Goal: Task Accomplishment & Management: Complete application form

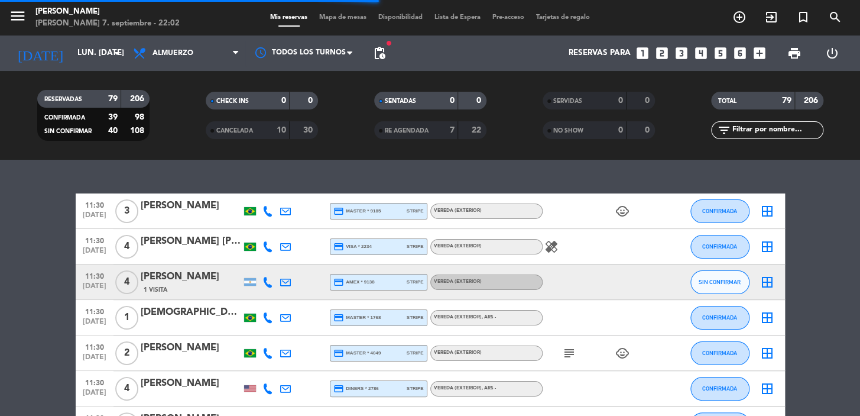
click at [381, 53] on span "pending_actions" at bounding box center [379, 53] width 14 height 14
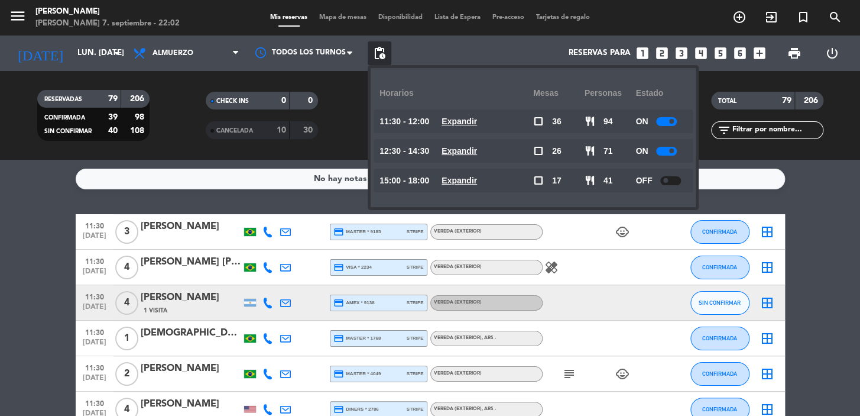
click at [459, 146] on u "Expandir" at bounding box center [459, 150] width 35 height 9
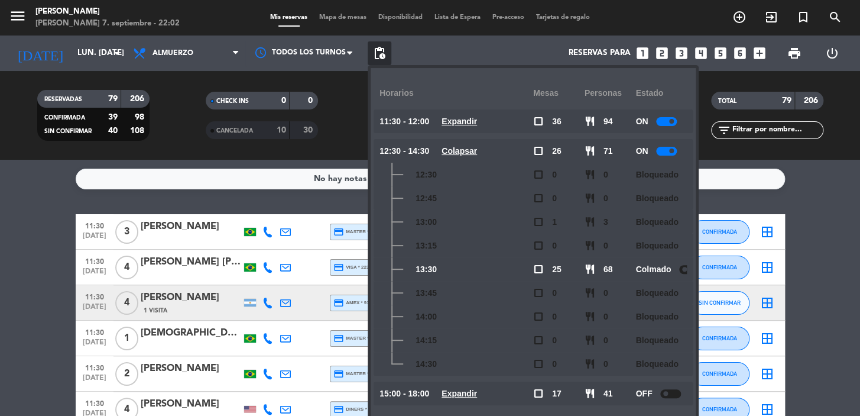
click at [462, 125] on u "Expandir" at bounding box center [459, 120] width 35 height 9
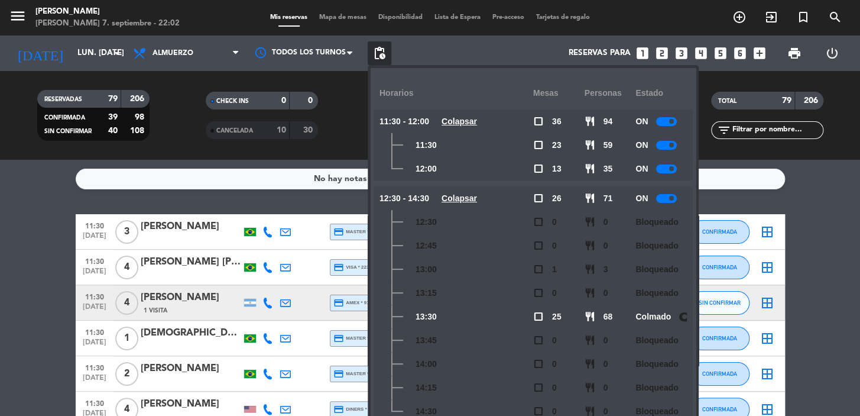
click at [646, 51] on icon "looks_one" at bounding box center [642, 53] width 15 height 15
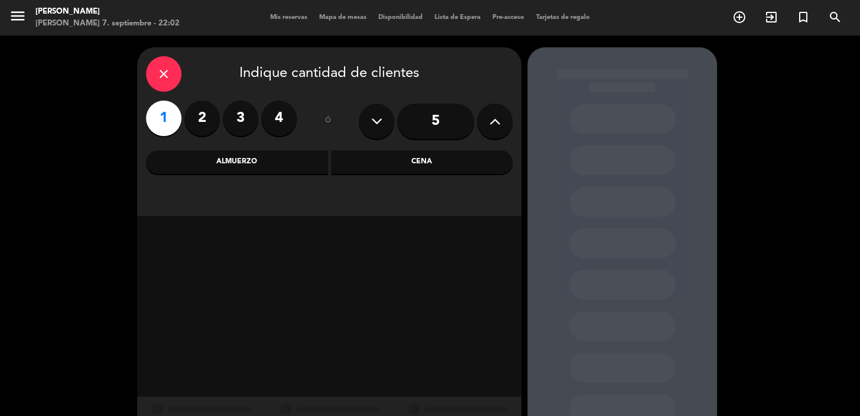
click at [293, 169] on div "Almuerzo" at bounding box center [237, 162] width 182 height 24
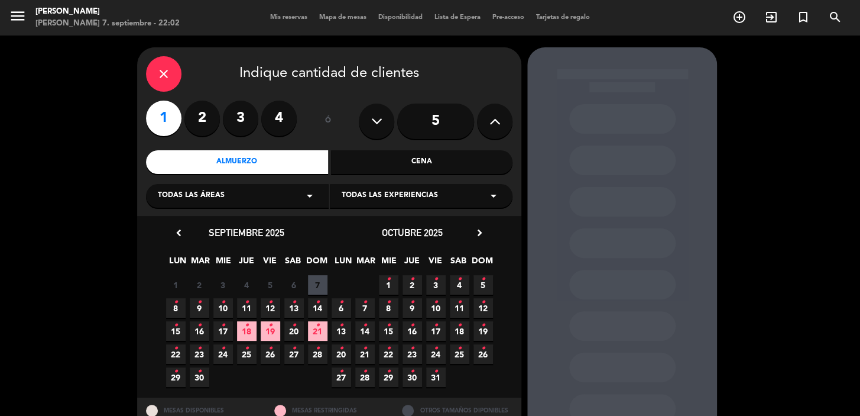
click at [264, 193] on div "Todas las áreas arrow_drop_down" at bounding box center [237, 196] width 183 height 24
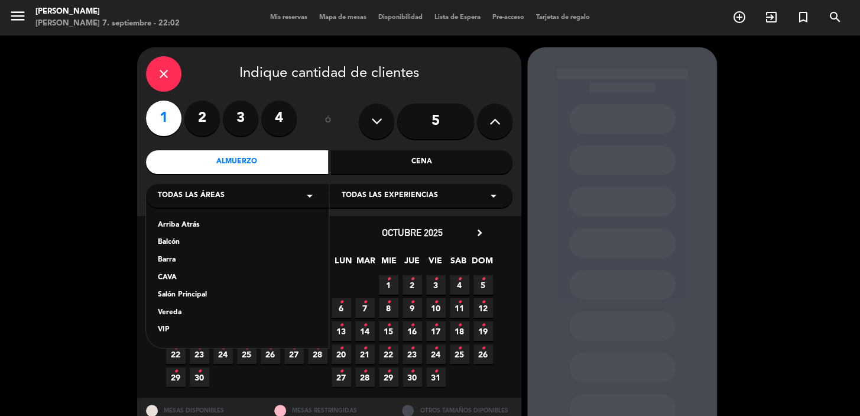
click at [172, 314] on div "Vereda" at bounding box center [237, 313] width 159 height 12
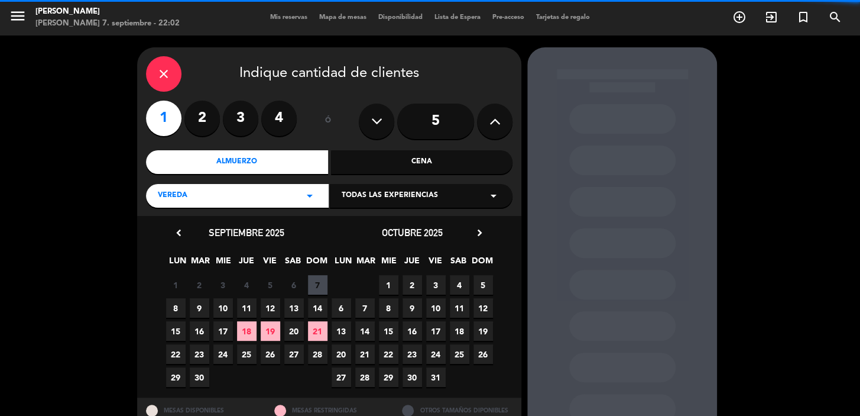
click at [355, 200] on span "Todas las experiencias" at bounding box center [390, 196] width 96 height 12
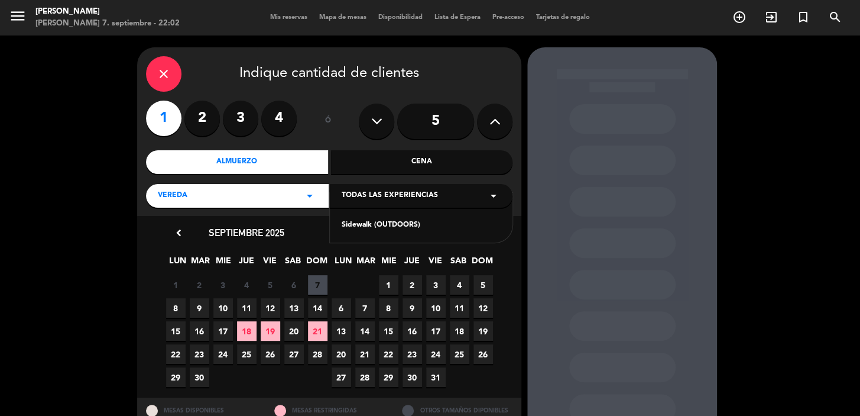
click at [376, 231] on div "Sidewalk (OUTDOORS)" at bounding box center [421, 225] width 159 height 12
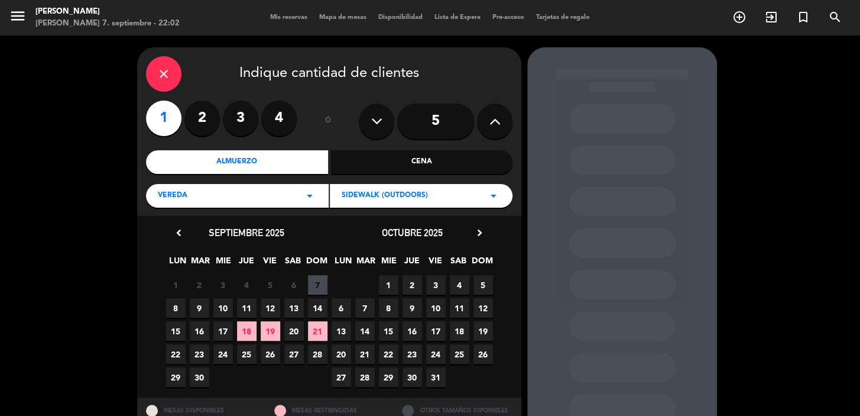
click at [179, 306] on span "8" at bounding box center [176, 308] width 20 height 20
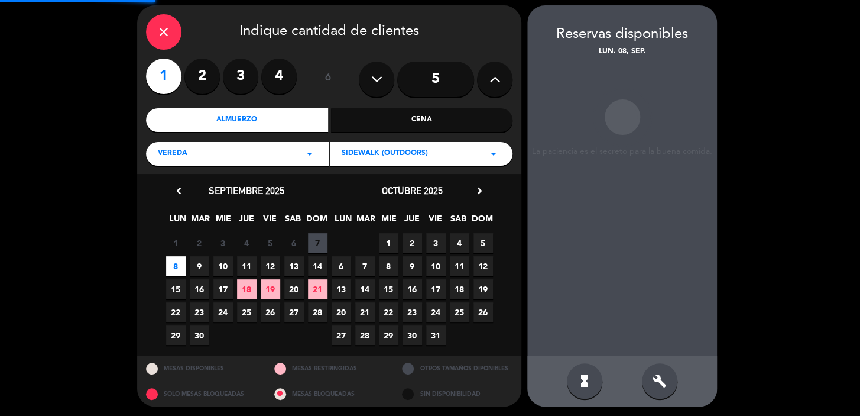
scroll to position [43, 0]
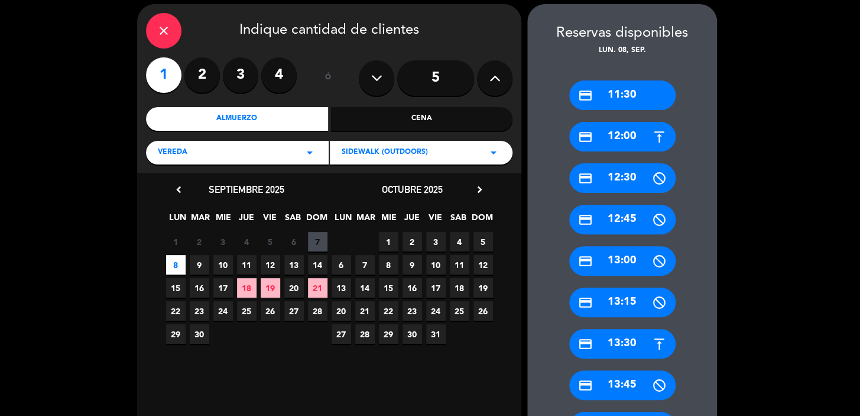
click at [610, 136] on div "credit_card 12:00" at bounding box center [622, 137] width 106 height 30
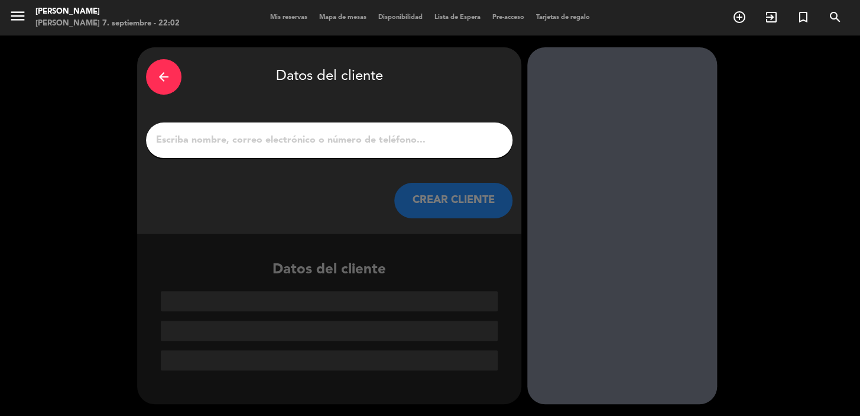
click at [371, 140] on input "1" at bounding box center [329, 140] width 349 height 17
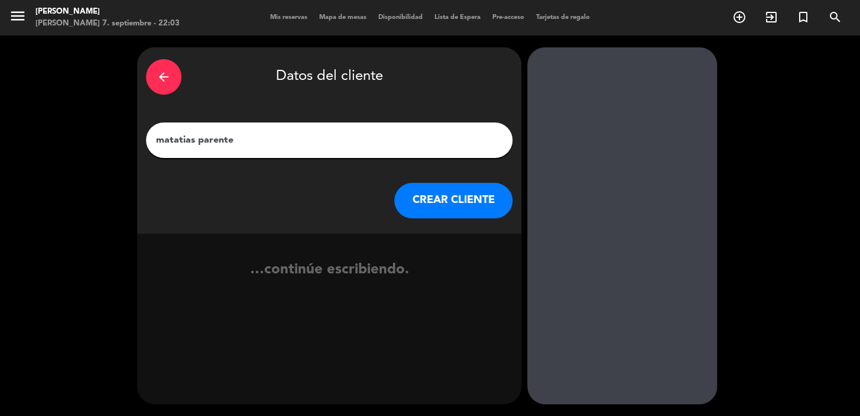
type input "matatias parente"
click at [453, 189] on button "CREAR CLIENTE" at bounding box center [453, 200] width 118 height 35
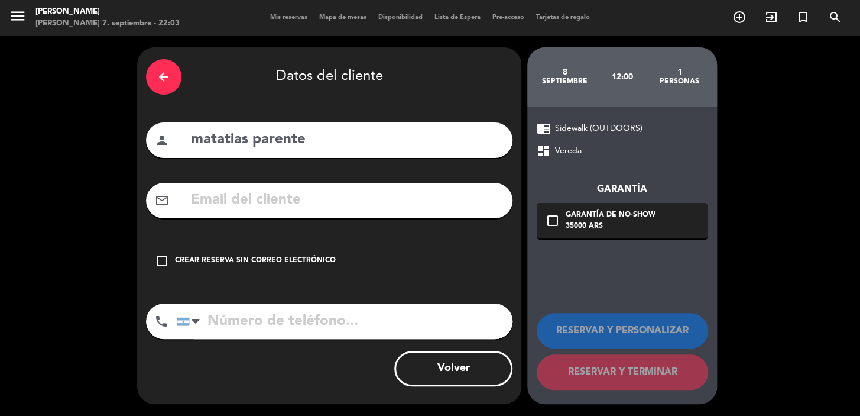
click at [256, 212] on input "text" at bounding box center [347, 200] width 314 height 24
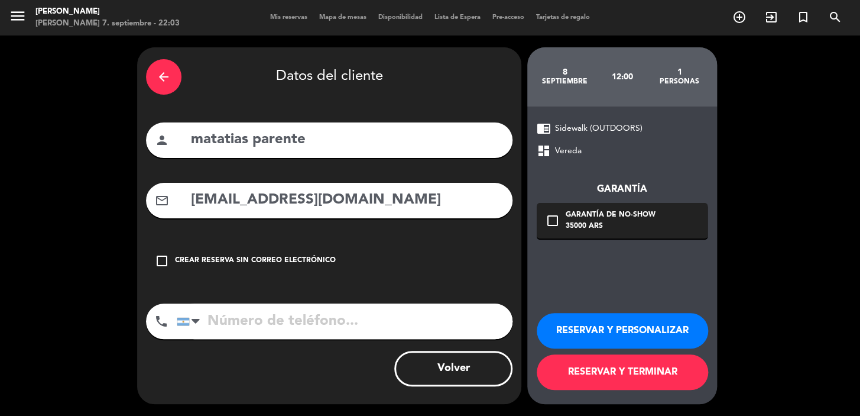
click at [234, 197] on input "[EMAIL_ADDRESS][DOMAIN_NAME]" at bounding box center [347, 200] width 314 height 24
click at [280, 202] on input "[EMAIL_ADDRESS][DOMAIN_NAME]" at bounding box center [347, 200] width 314 height 24
type input "[EMAIL_ADDRESS][DOMAIN_NAME]"
click at [193, 333] on div at bounding box center [190, 321] width 27 height 34
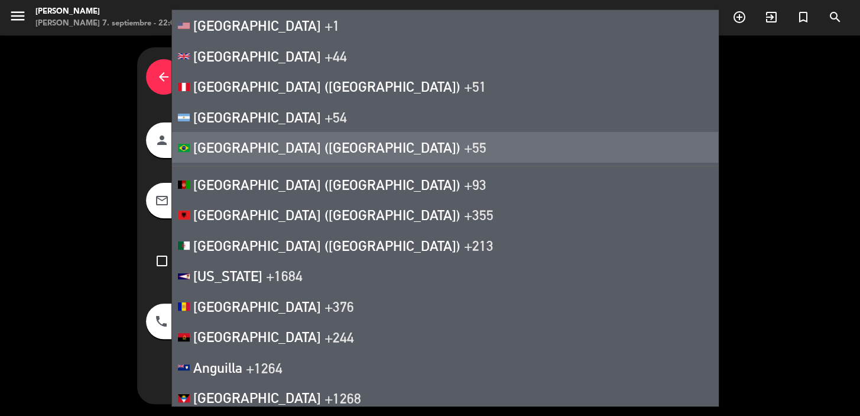
click at [397, 156] on li "[GEOGRAPHIC_DATA] ([GEOGRAPHIC_DATA]) +55" at bounding box center [445, 147] width 546 height 31
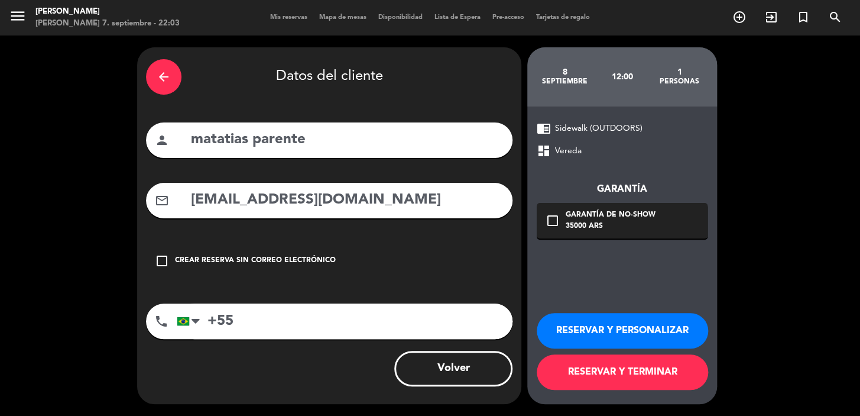
click at [311, 313] on input "+55" at bounding box center [345, 320] width 336 height 35
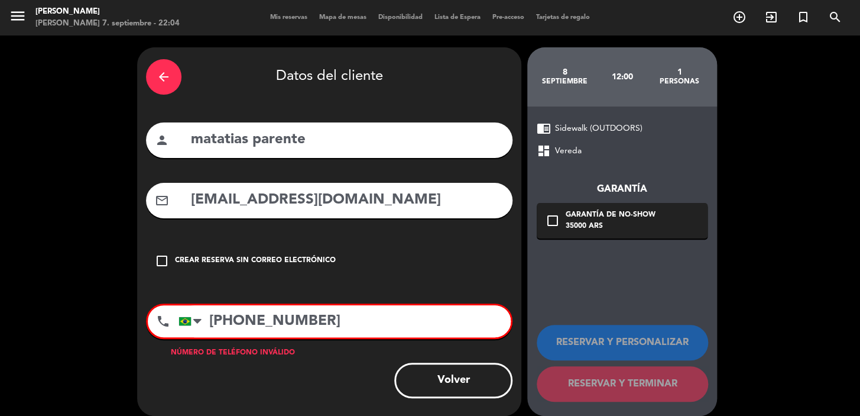
click at [252, 323] on input "[PHONE_NUMBER]" at bounding box center [345, 321] width 332 height 32
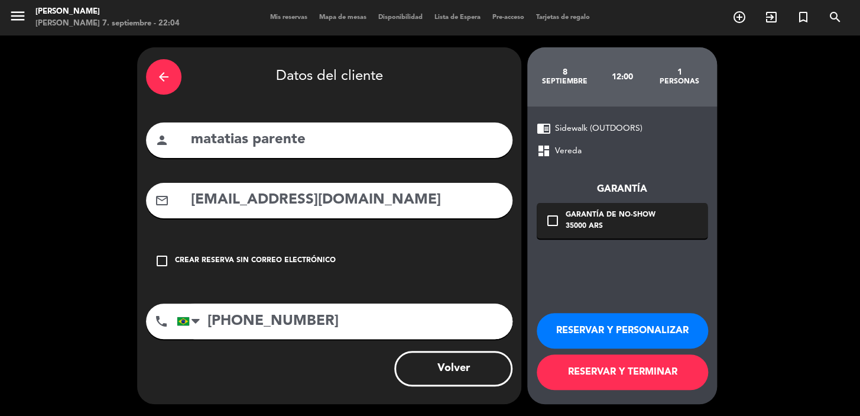
type input "[PHONE_NUMBER]"
click at [555, 222] on icon "check_box_outline_blank" at bounding box center [553, 220] width 14 height 14
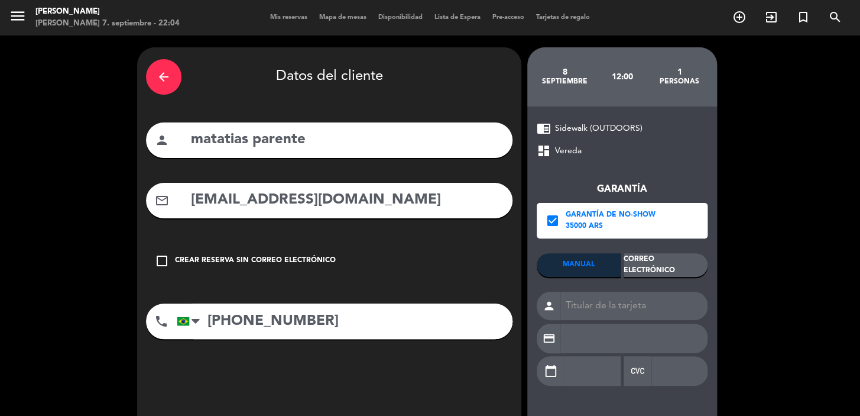
click at [650, 261] on div "Correo Electrónico" at bounding box center [666, 265] width 84 height 24
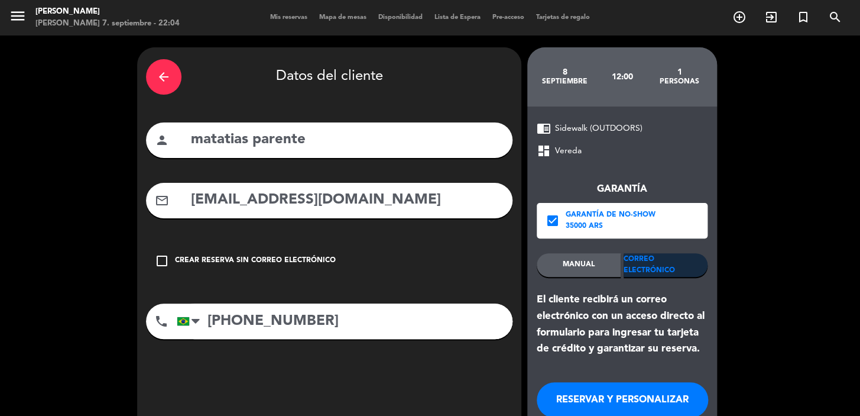
scroll to position [69, 0]
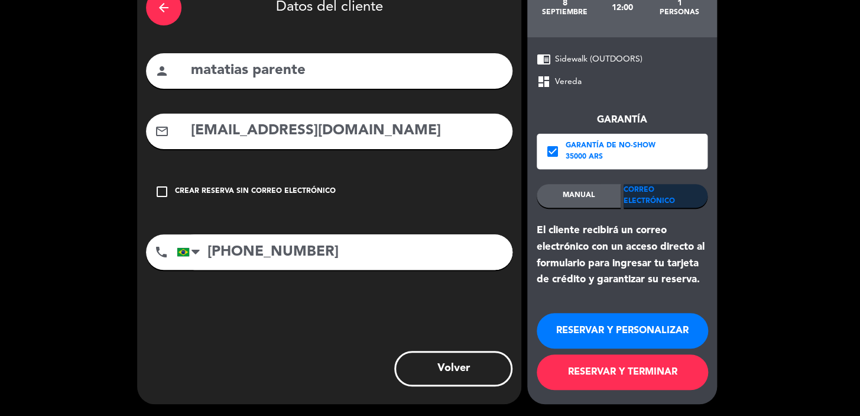
click at [573, 339] on button "RESERVAR Y PERSONALIZAR" at bounding box center [622, 330] width 171 height 35
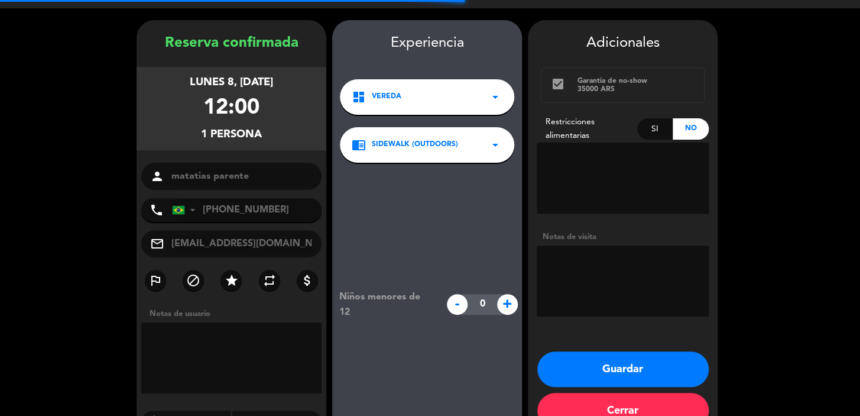
scroll to position [47, 0]
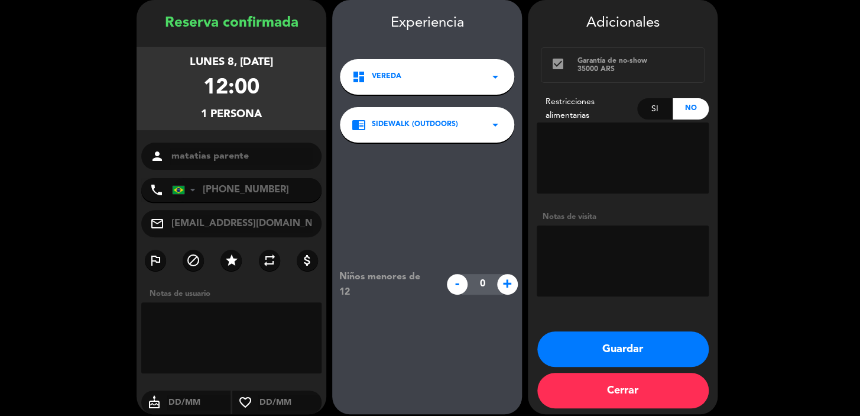
click at [451, 89] on div "dashboard Vereda arrow_drop_down" at bounding box center [427, 76] width 174 height 35
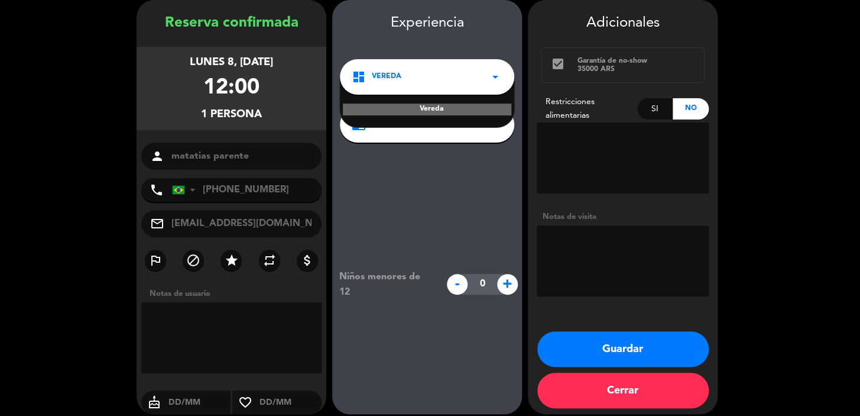
click at [451, 89] on div "dashboard Vereda arrow_drop_down" at bounding box center [427, 76] width 174 height 35
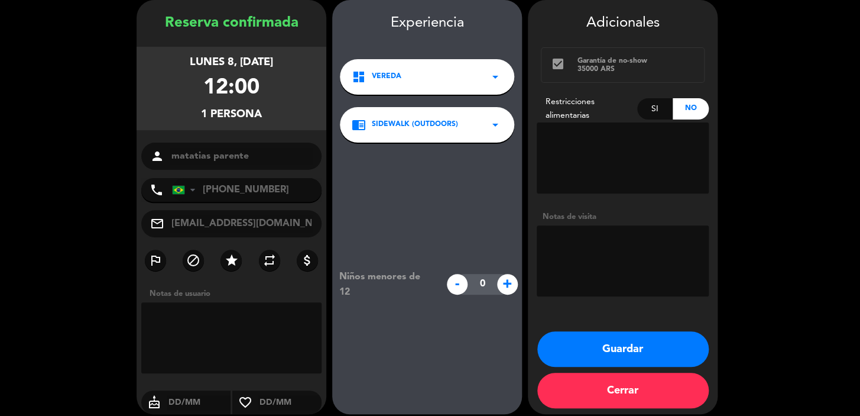
click at [609, 351] on button "Guardar" at bounding box center [622, 348] width 171 height 35
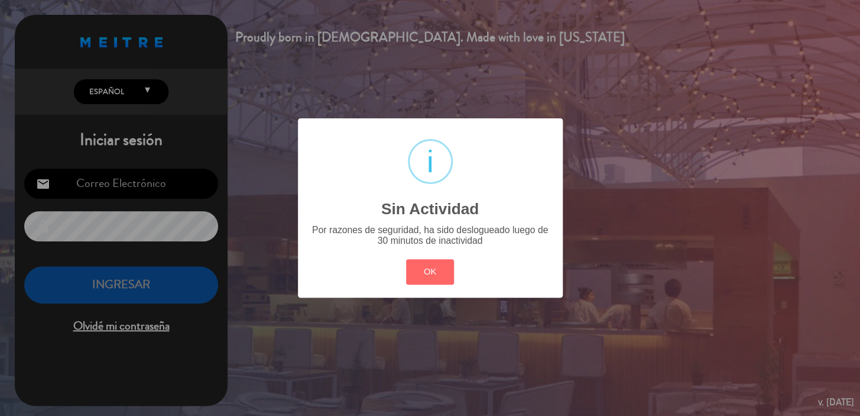
type input "[EMAIL_ADDRESS][DOMAIN_NAME]"
